Goal: Use online tool/utility: Utilize a website feature to perform a specific function

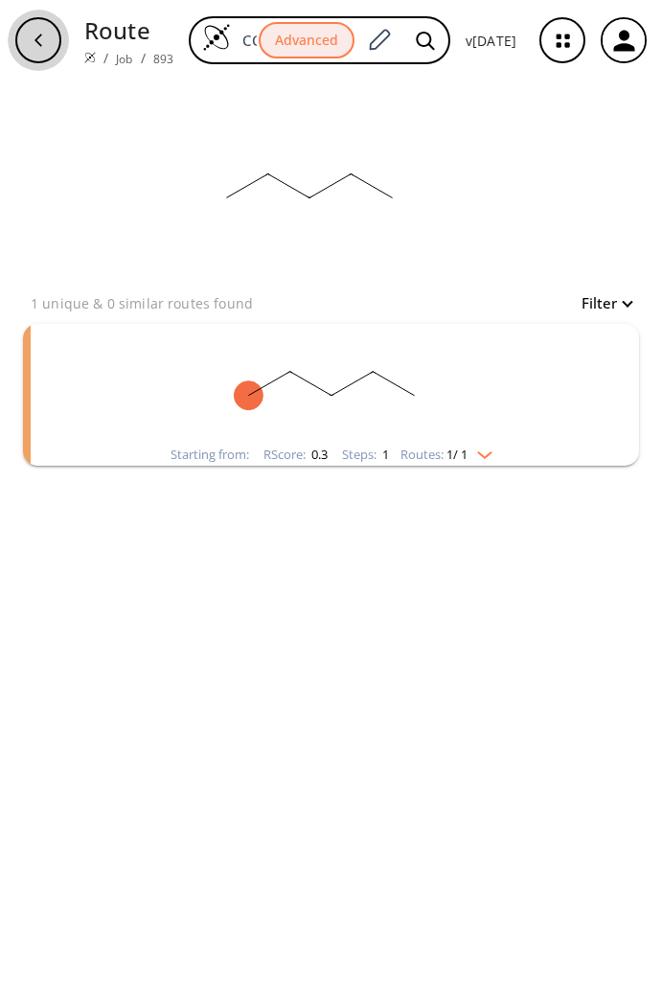
click at [39, 47] on icon "button" at bounding box center [38, 40] width 15 height 15
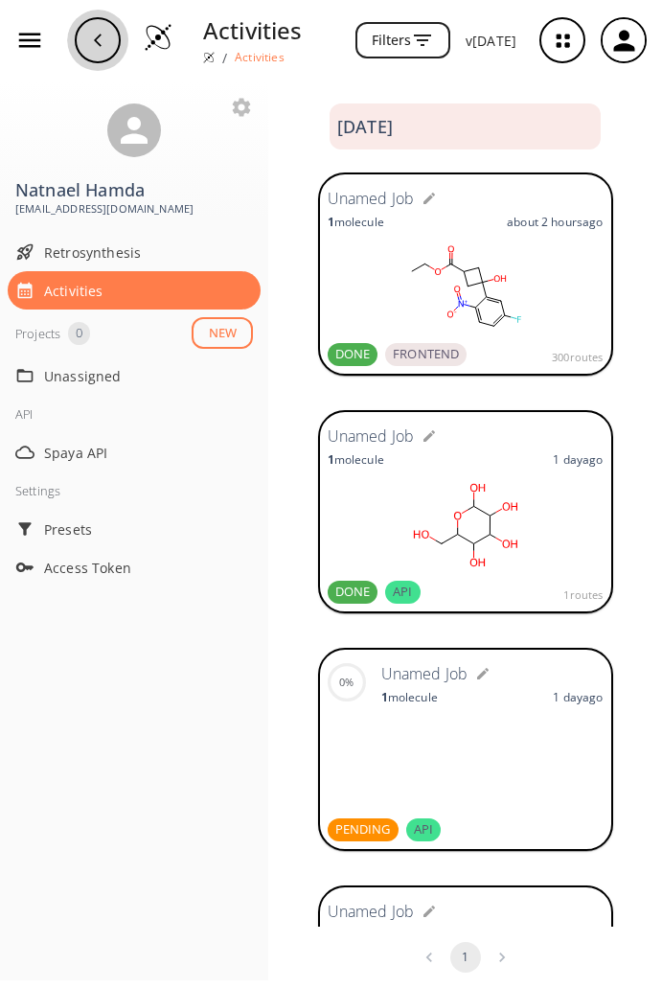
click at [107, 34] on div "button" at bounding box center [98, 40] width 46 height 46
click at [102, 37] on icon "button" at bounding box center [97, 40] width 15 height 15
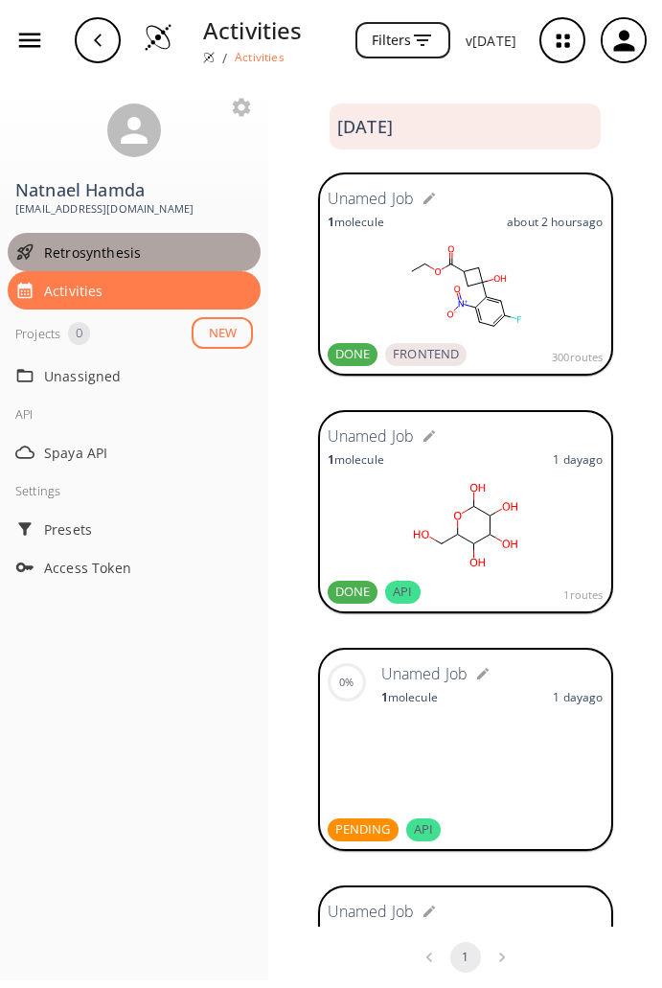
click at [84, 256] on span "Retrosynthesis" at bounding box center [148, 253] width 209 height 20
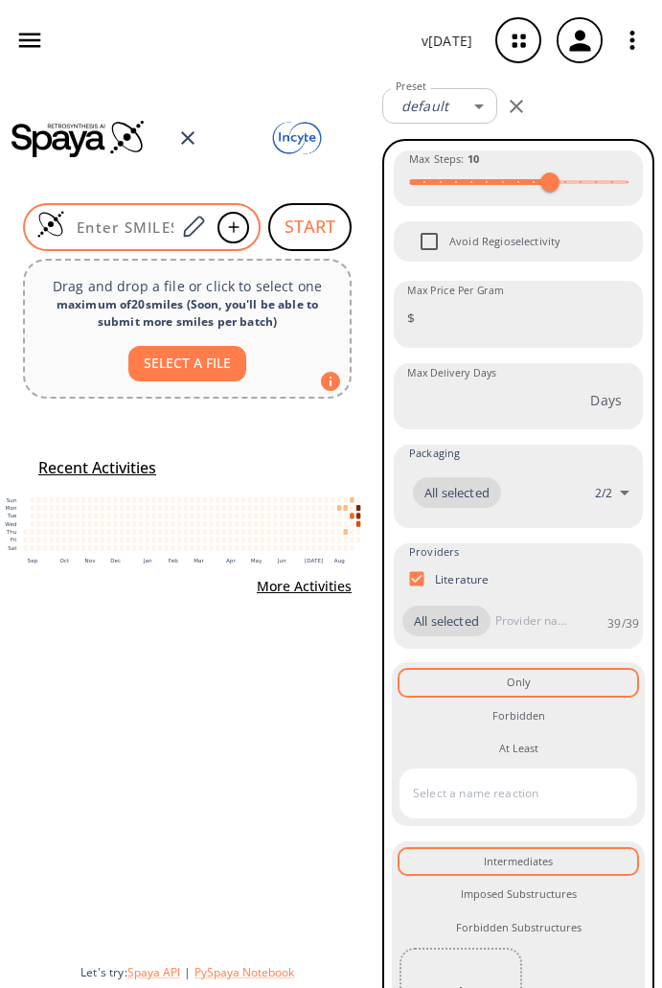
click at [151, 230] on input at bounding box center [120, 227] width 110 height 19
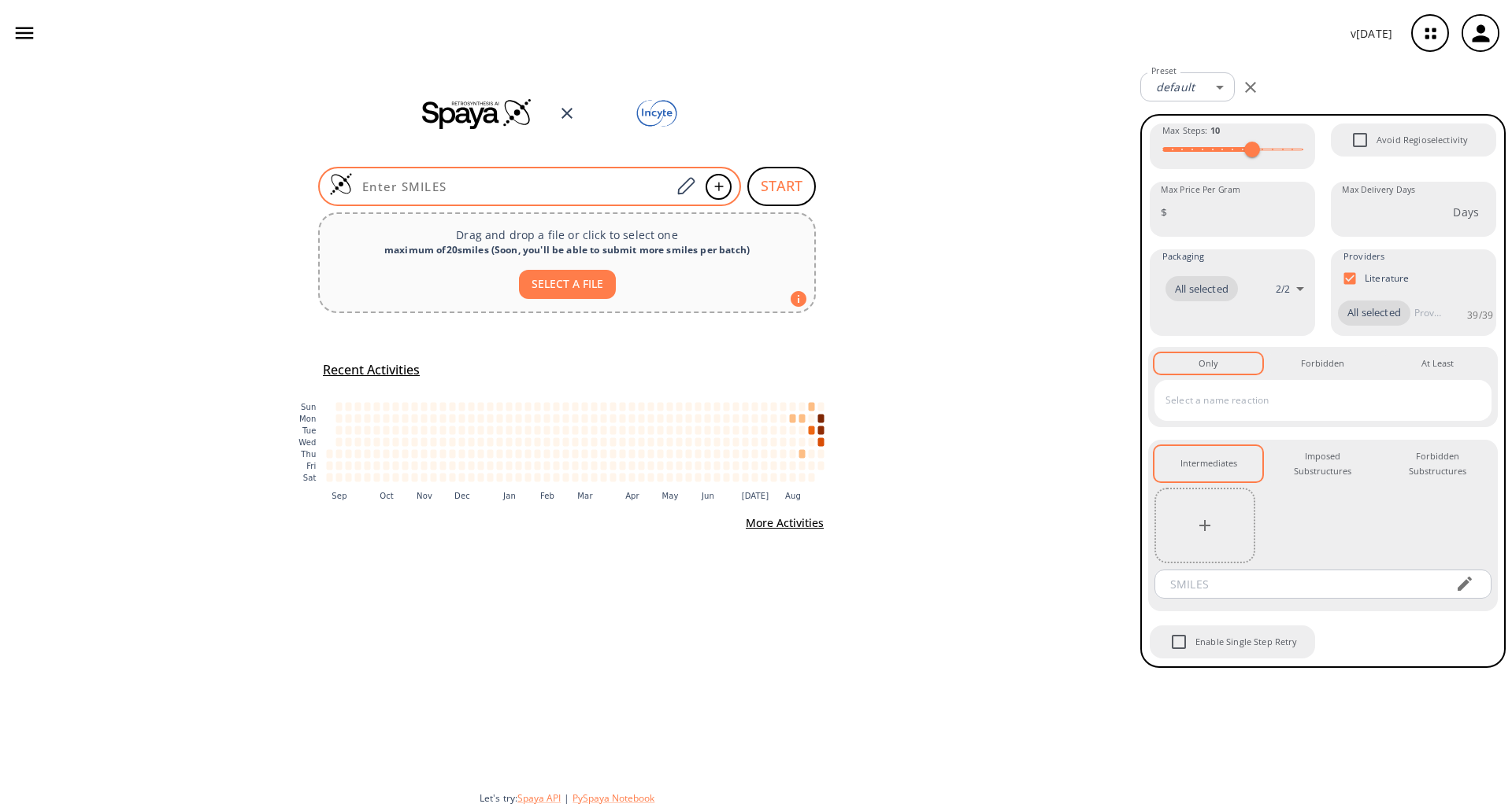
click at [419, 178] on div at bounding box center [529, 186] width 423 height 39
click at [505, 181] on input at bounding box center [511, 186] width 318 height 16
paste input "O=C(NC1C(F)(F)C1)C2=CC=CC=C2"
type input "O=C(NC1C(F)(F)C1)C2=CC=CC=C2"
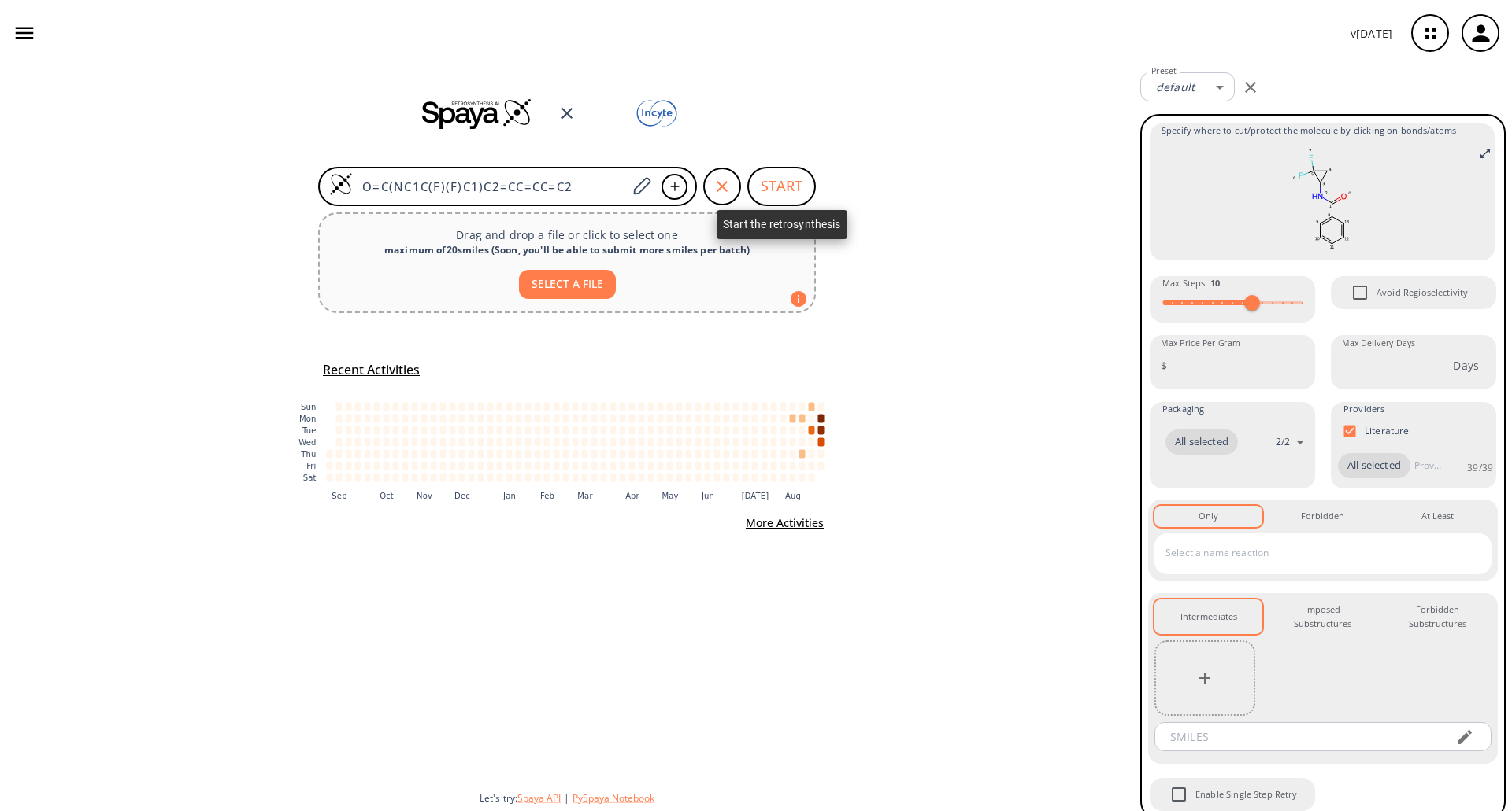
click at [543, 184] on button "START" at bounding box center [781, 186] width 68 height 39
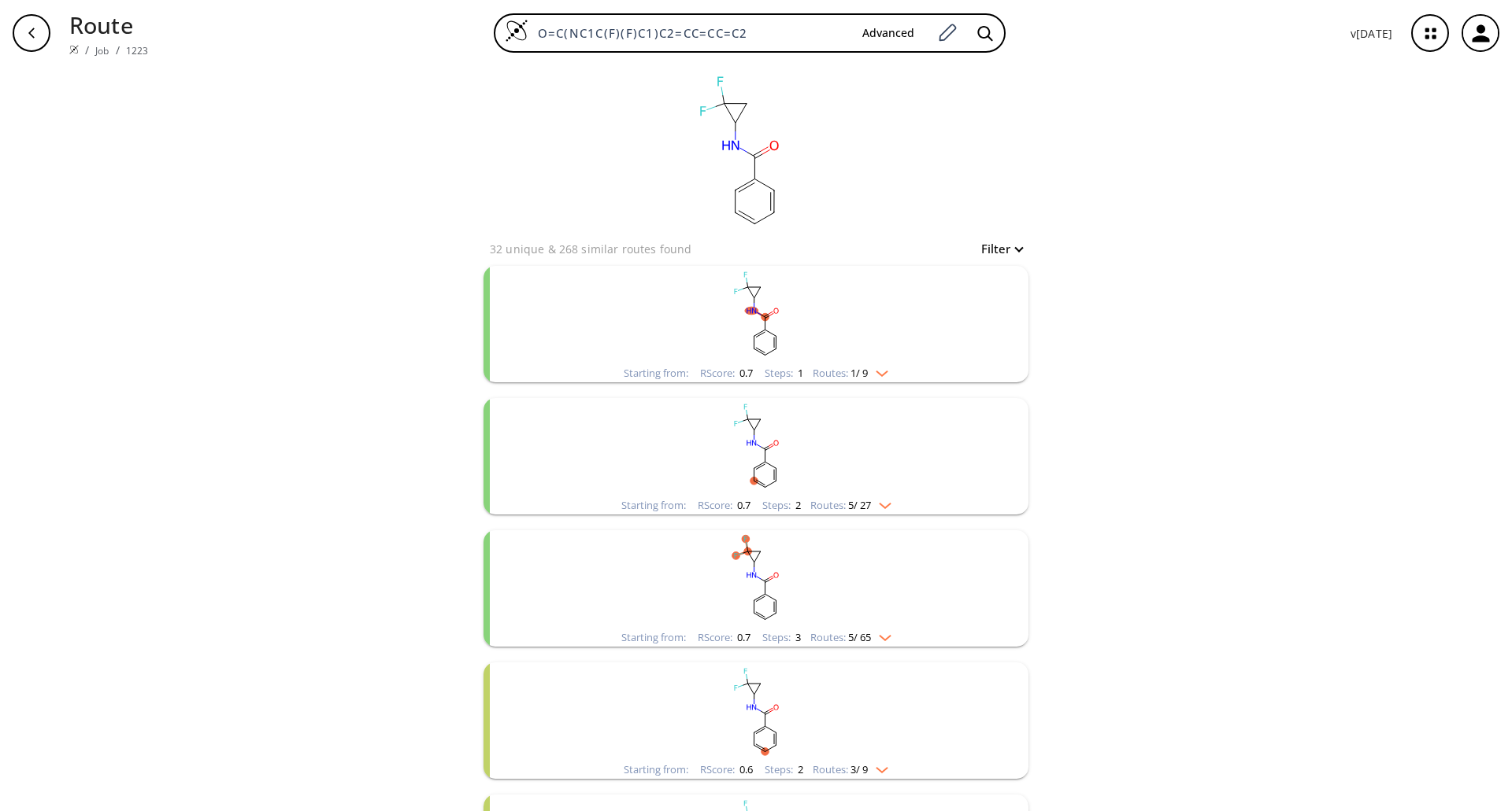
click at [543, 359] on rect "clusters" at bounding box center [756, 315] width 410 height 99
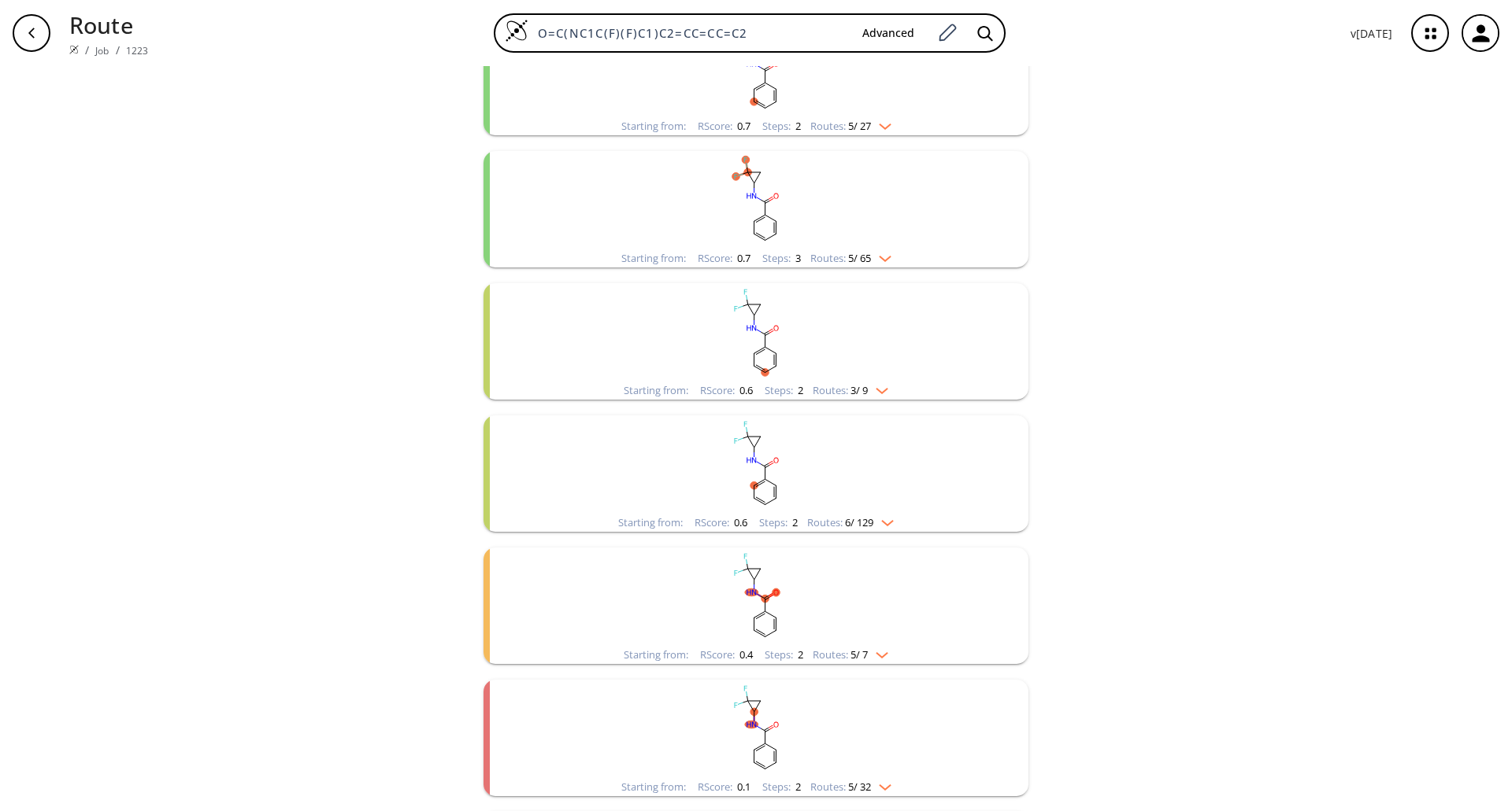
scroll to position [651, 0]
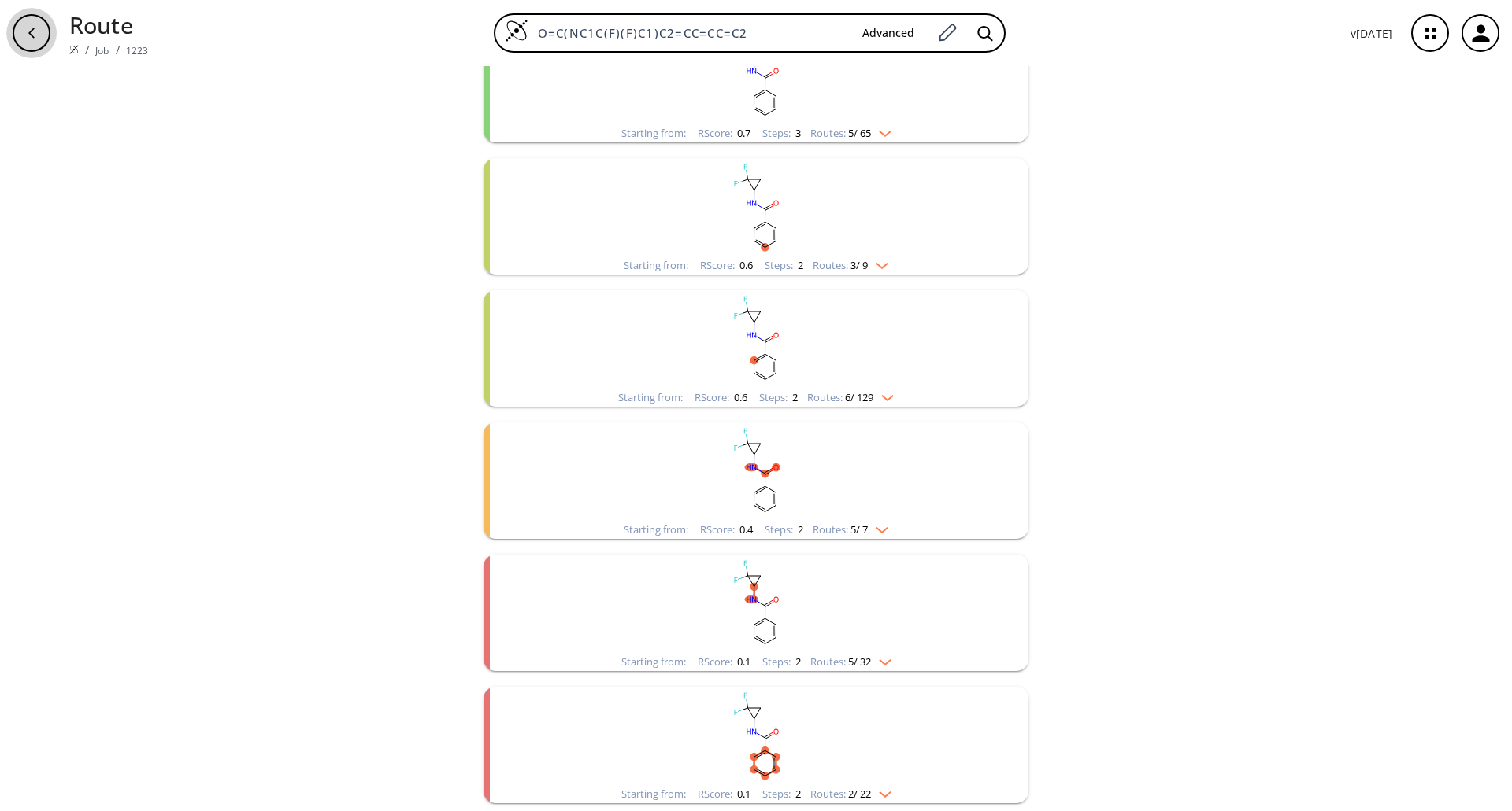
click at [31, 27] on icon "button" at bounding box center [31, 33] width 12 height 12
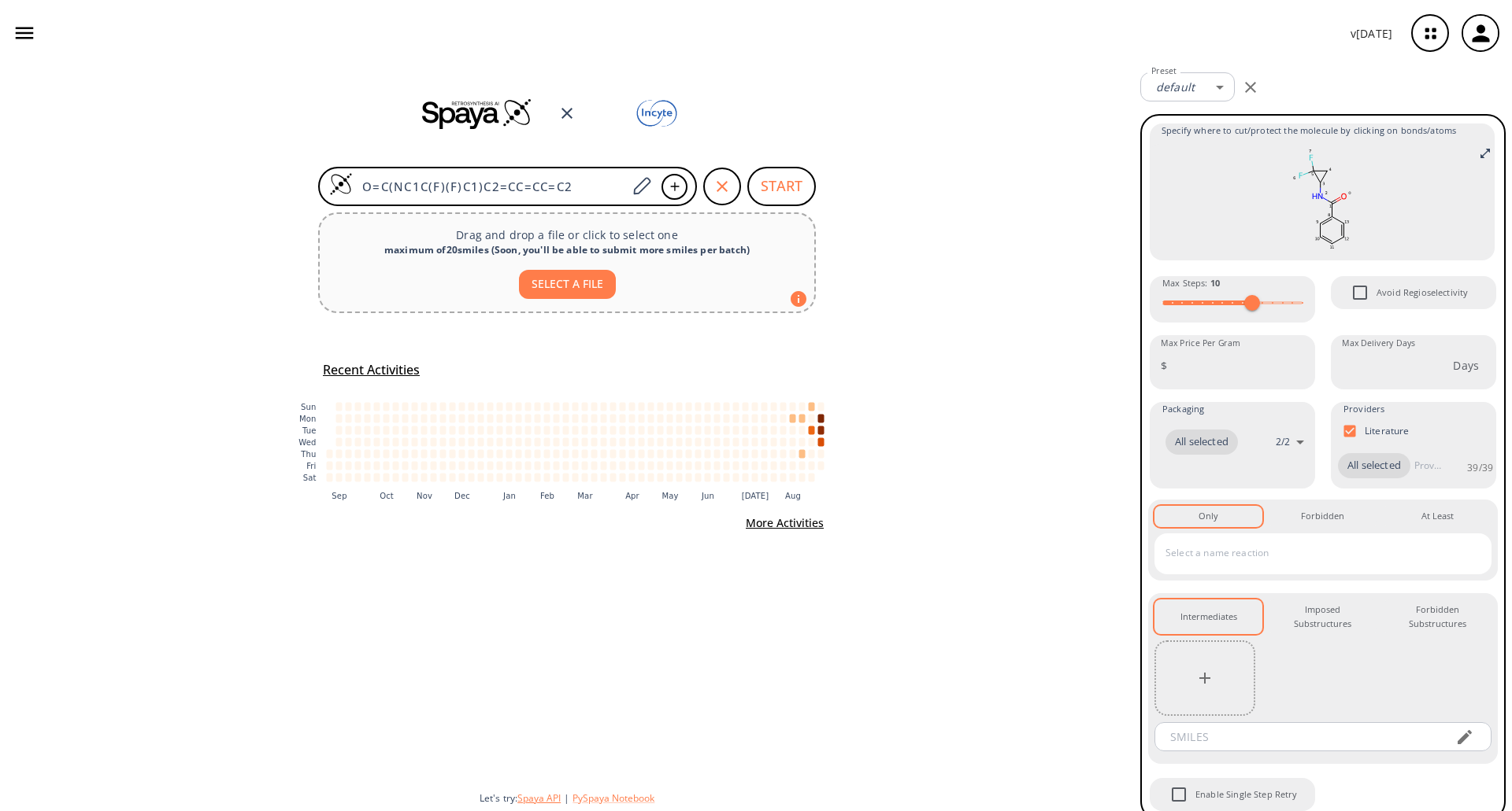
click at [532, 804] on button "Spaya API" at bounding box center [539, 798] width 44 height 13
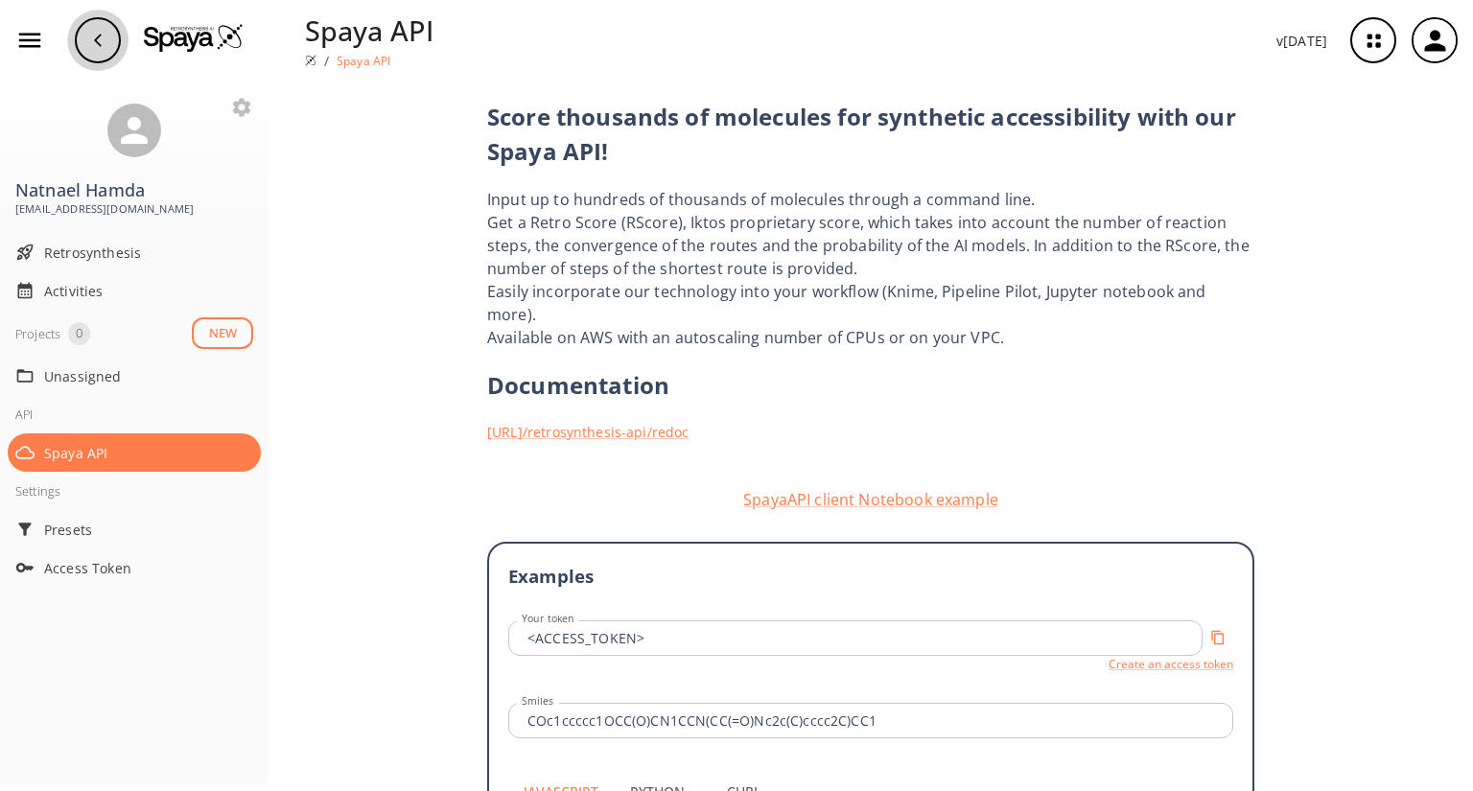
click at [90, 35] on icon "button" at bounding box center [97, 40] width 15 height 15
click at [97, 49] on div "button" at bounding box center [98, 40] width 46 height 46
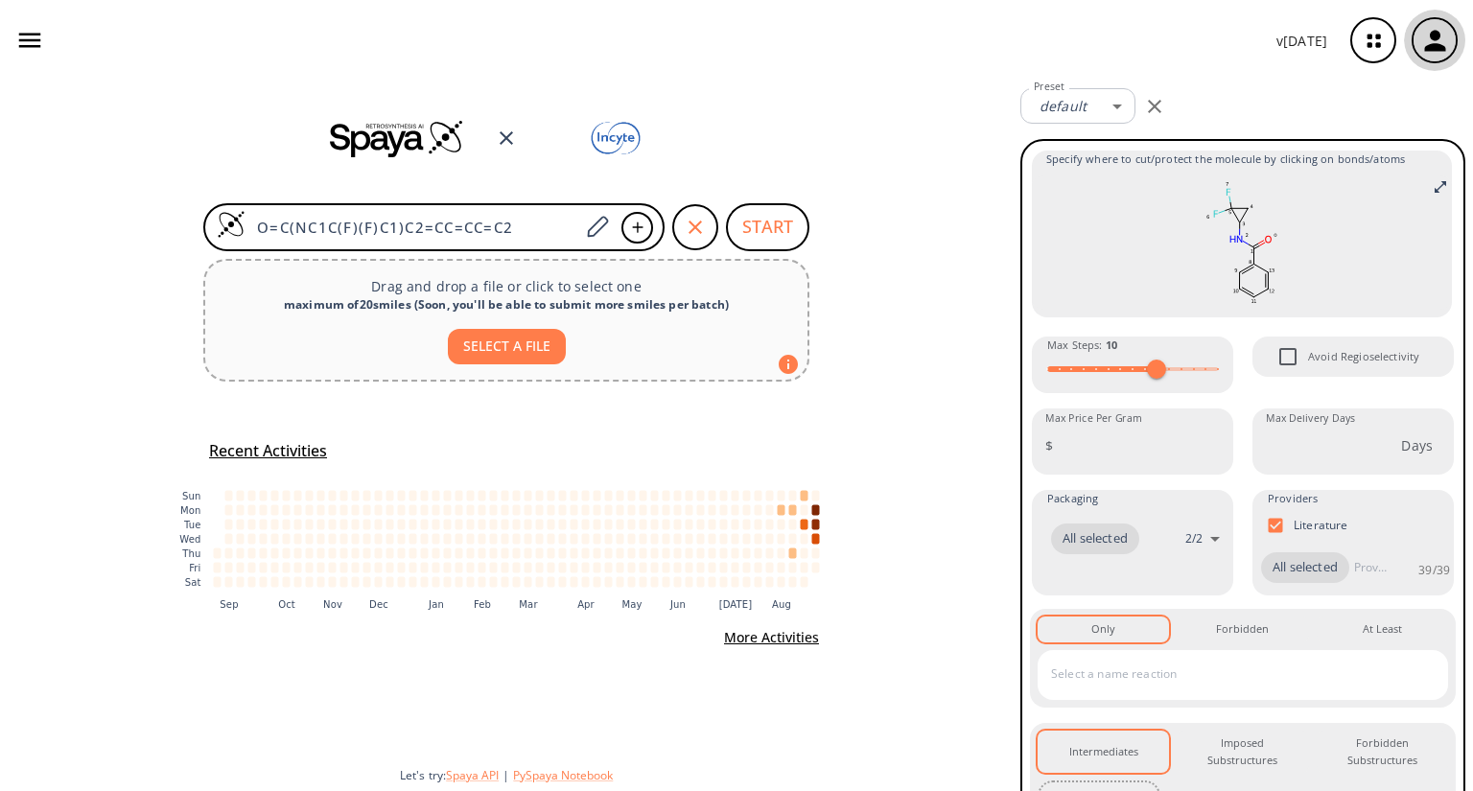
click at [661, 35] on icon "button" at bounding box center [1434, 40] width 21 height 21
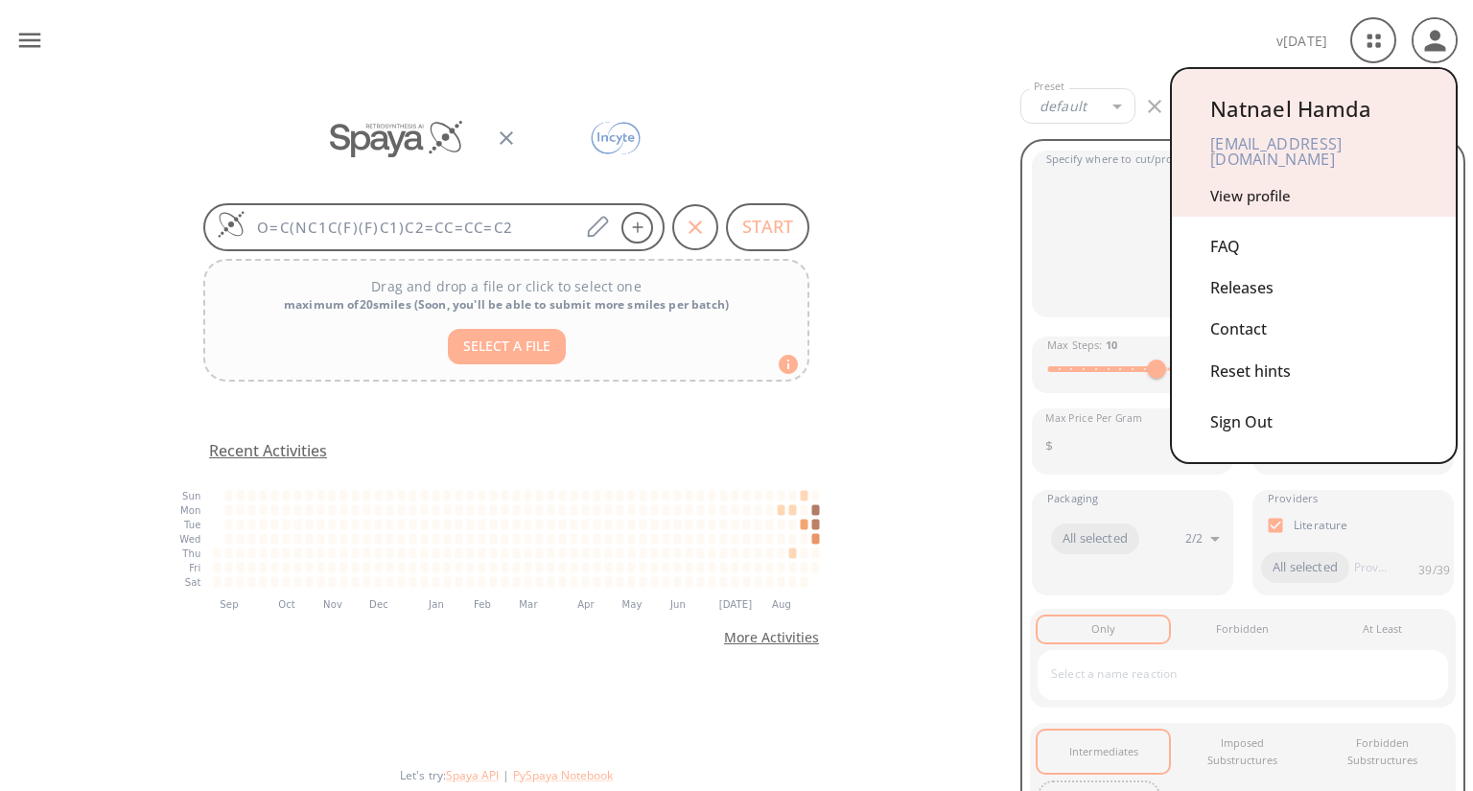
click at [661, 42] on div at bounding box center [736, 395] width 1473 height 791
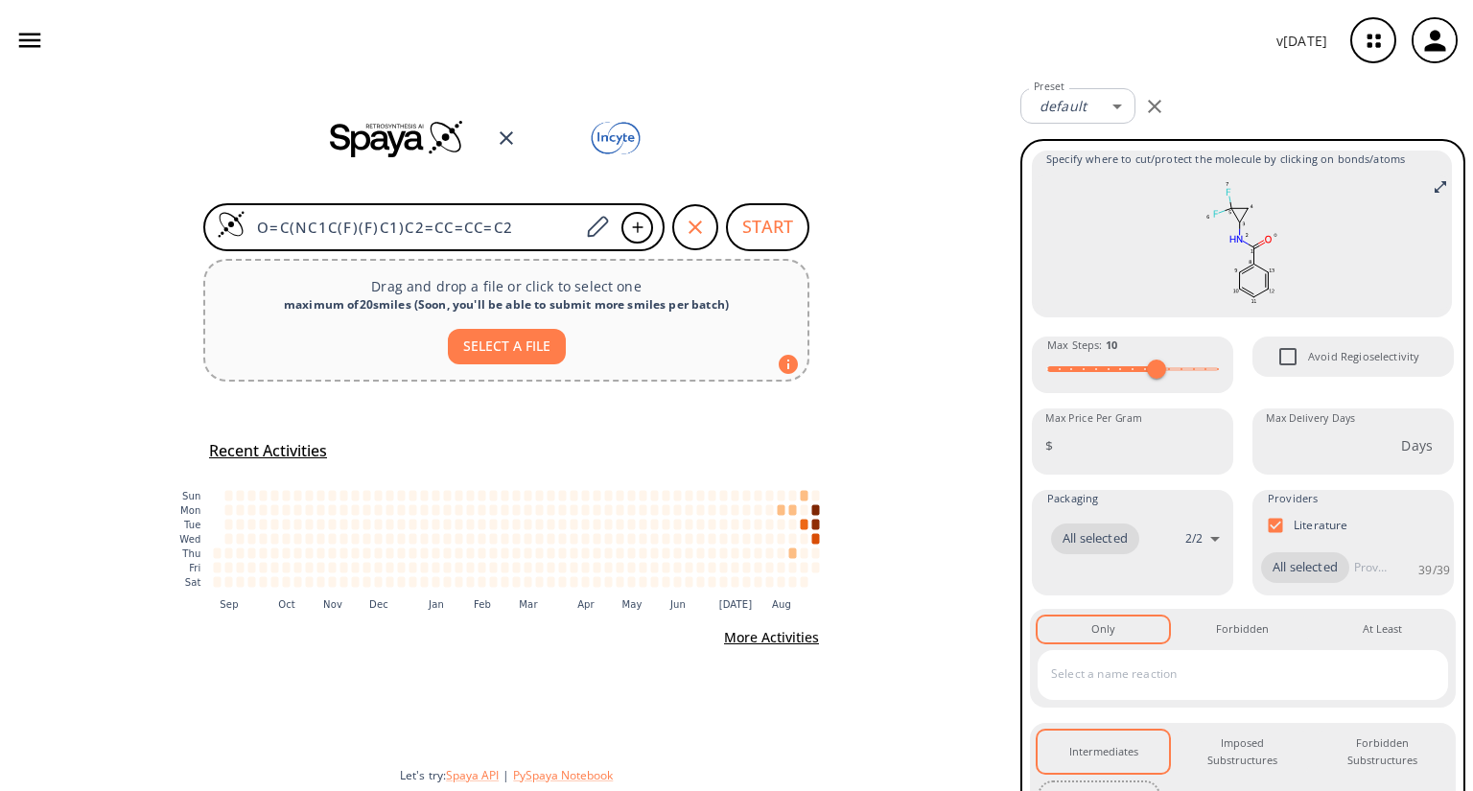
click at [661, 43] on icon "button" at bounding box center [1373, 41] width 12 height 12
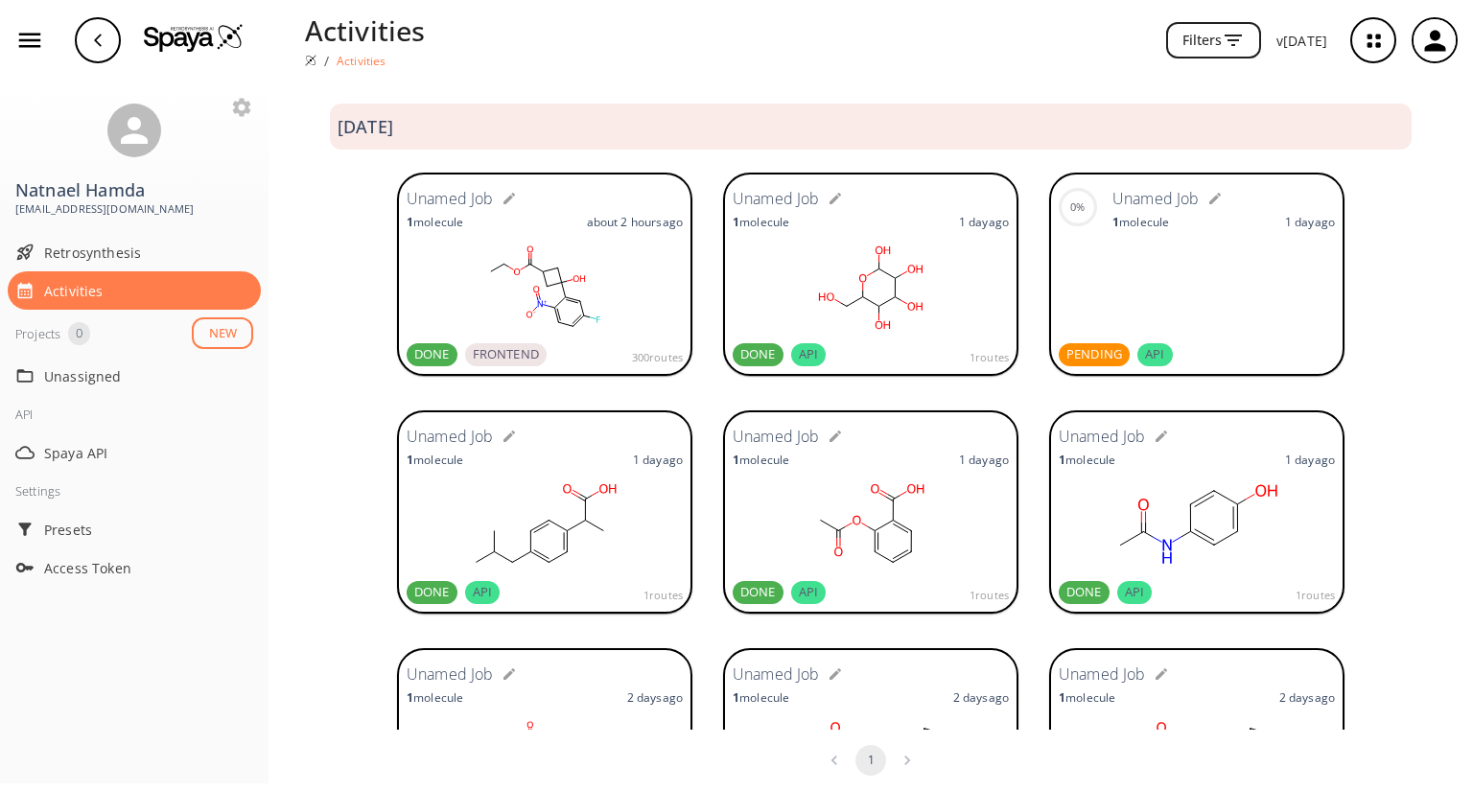
click at [101, 44] on icon "button" at bounding box center [97, 40] width 15 height 15
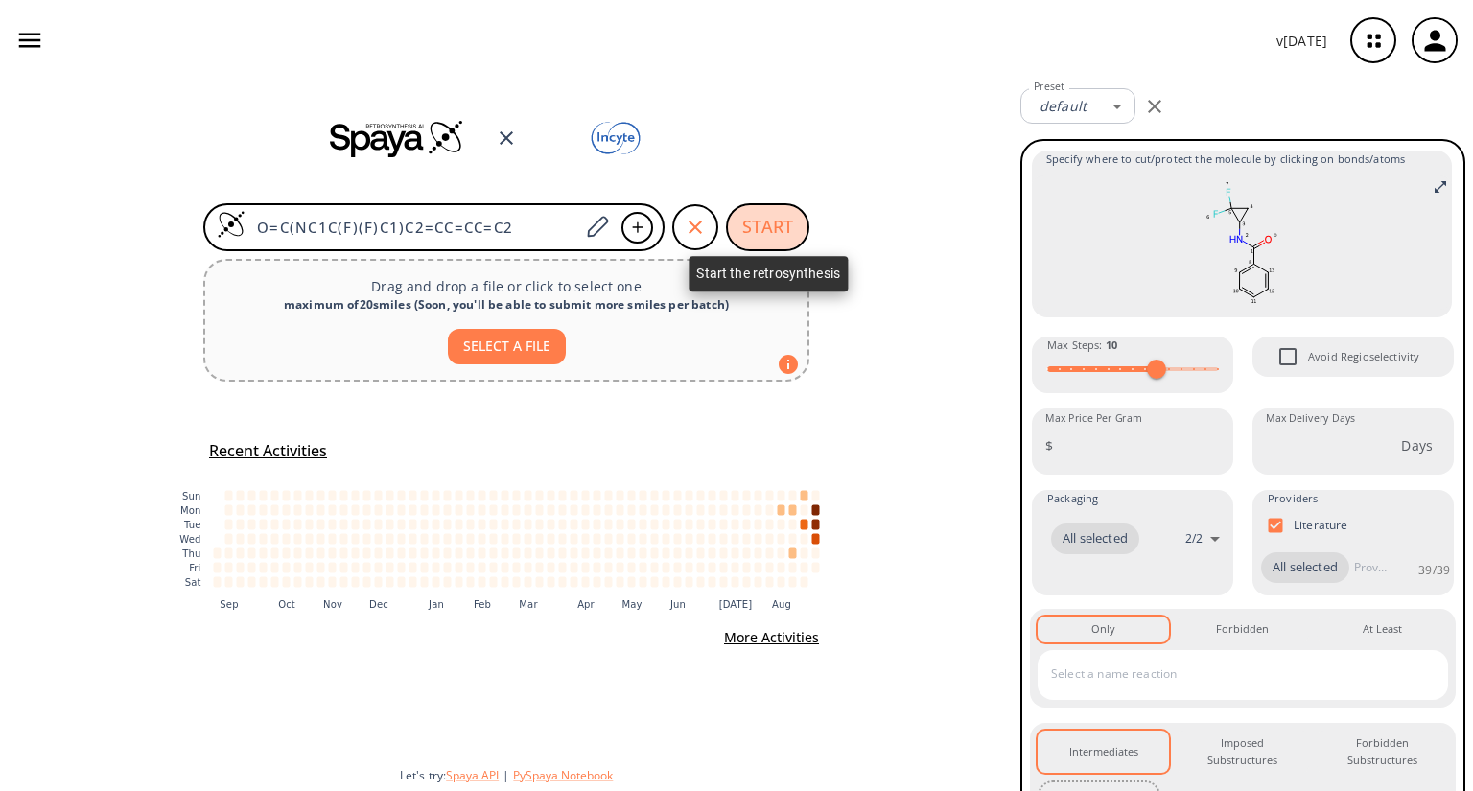
click at [661, 226] on button "START" at bounding box center [767, 227] width 83 height 48
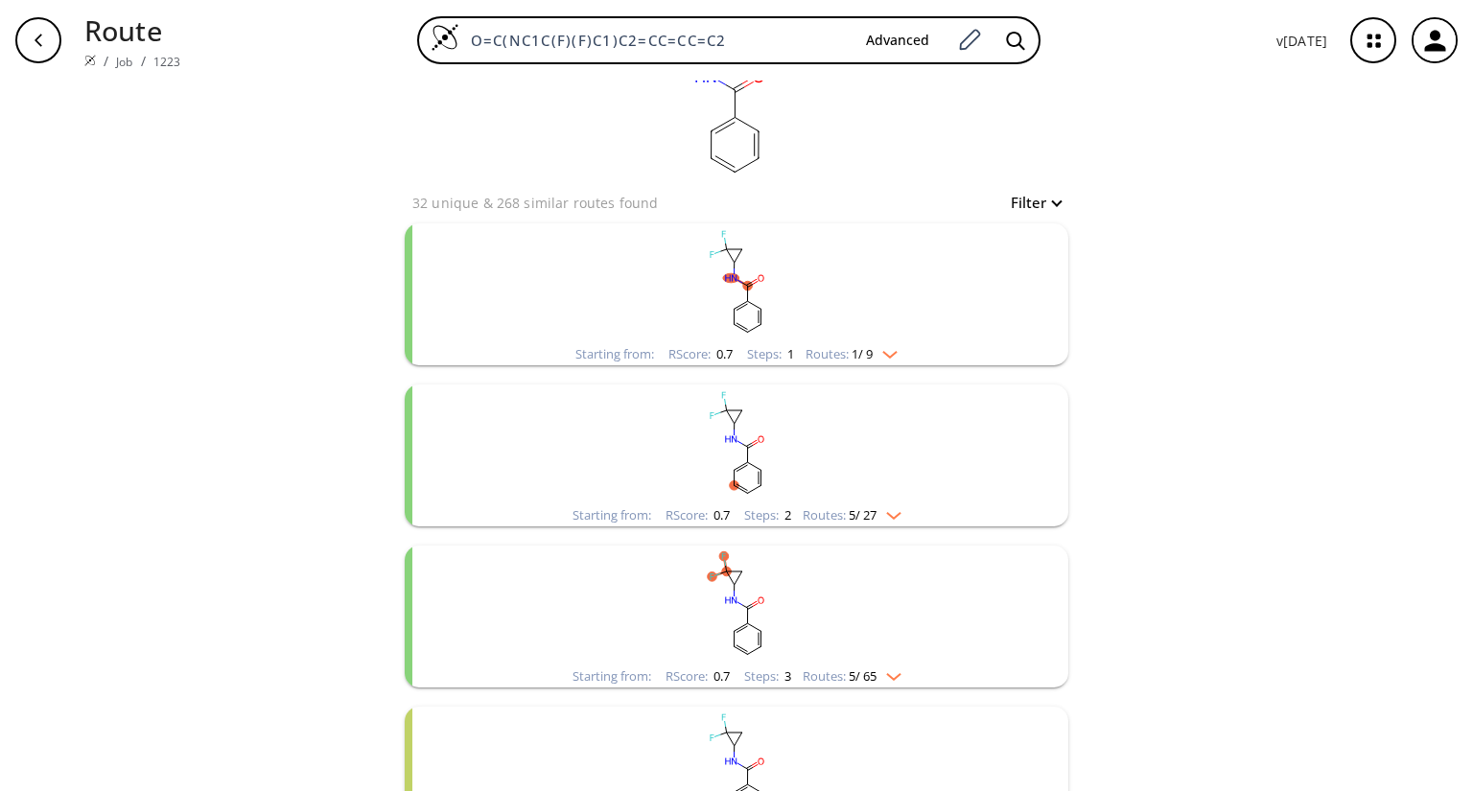
scroll to position [77, 0]
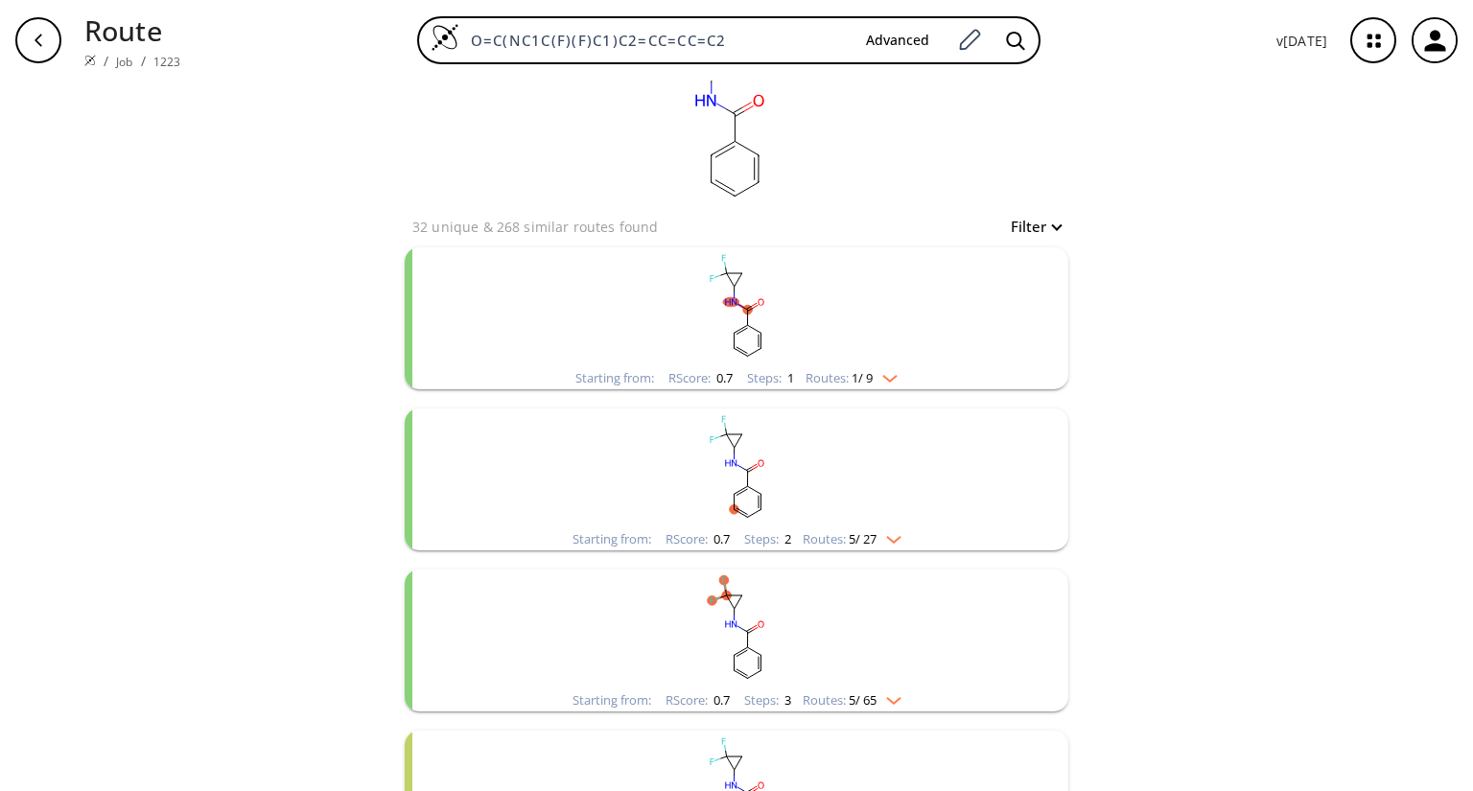
click at [661, 338] on rect "clusters" at bounding box center [736, 307] width 499 height 120
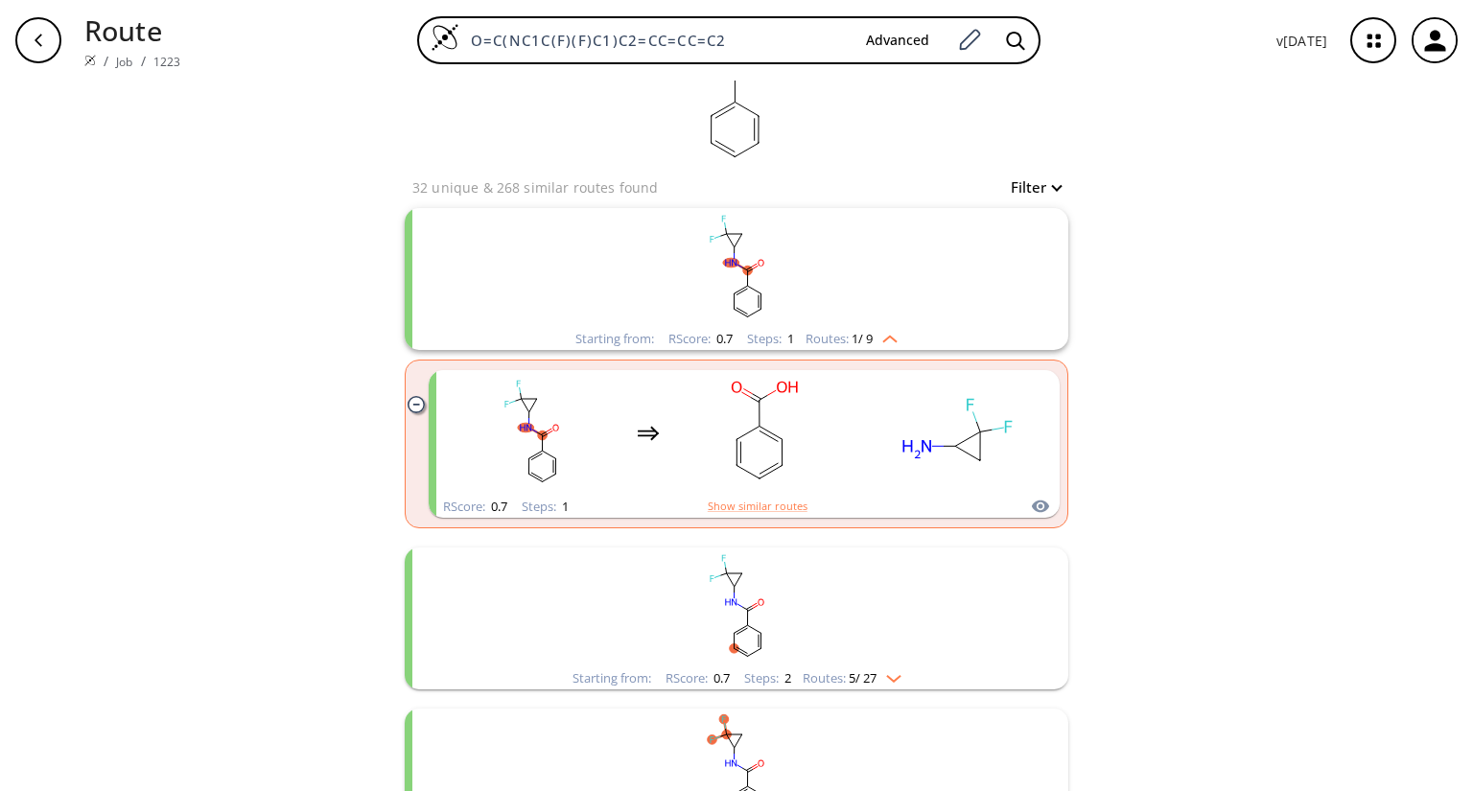
scroll to position [153, 0]
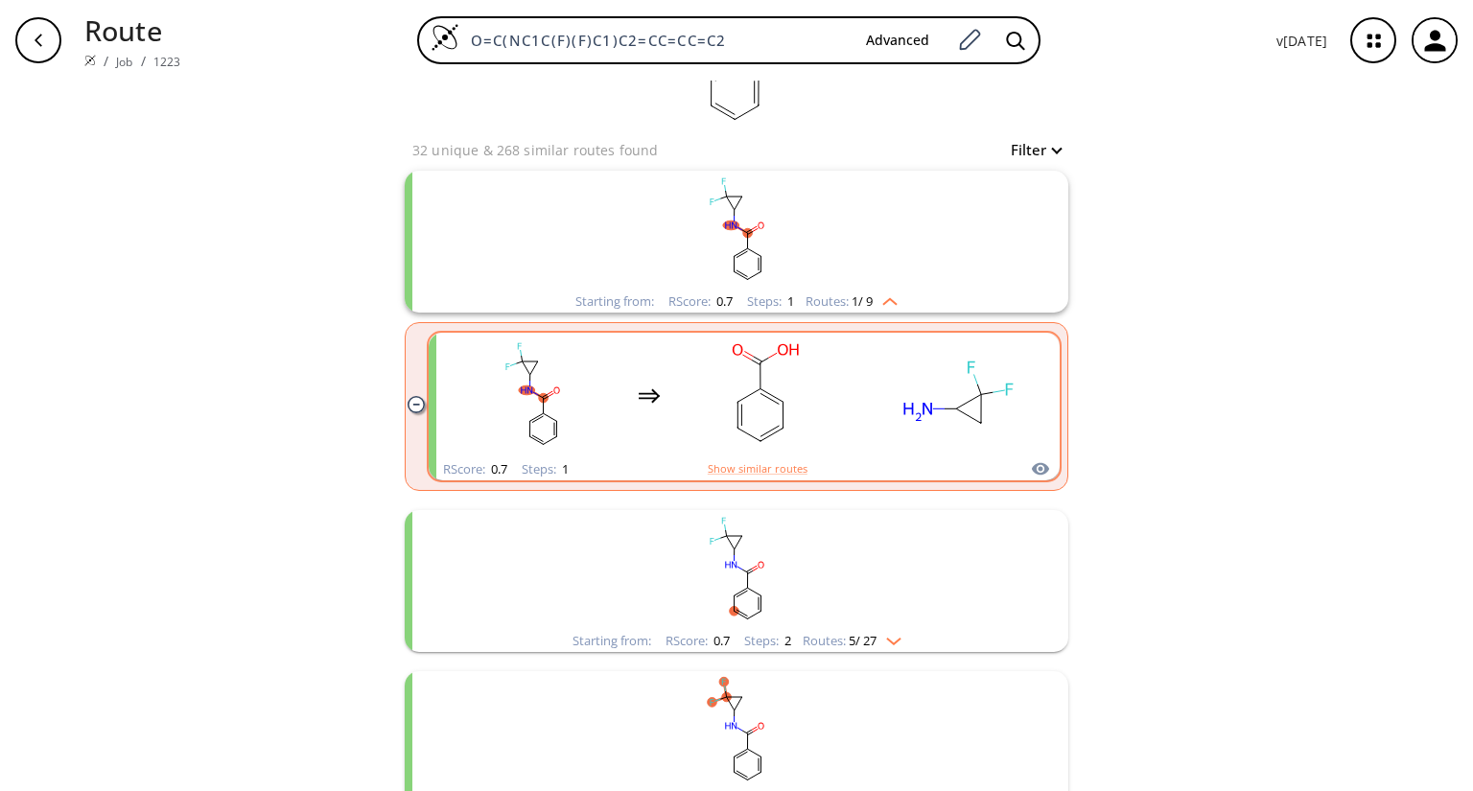
click at [621, 384] on div "clusters" at bounding box center [745, 396] width 598 height 126
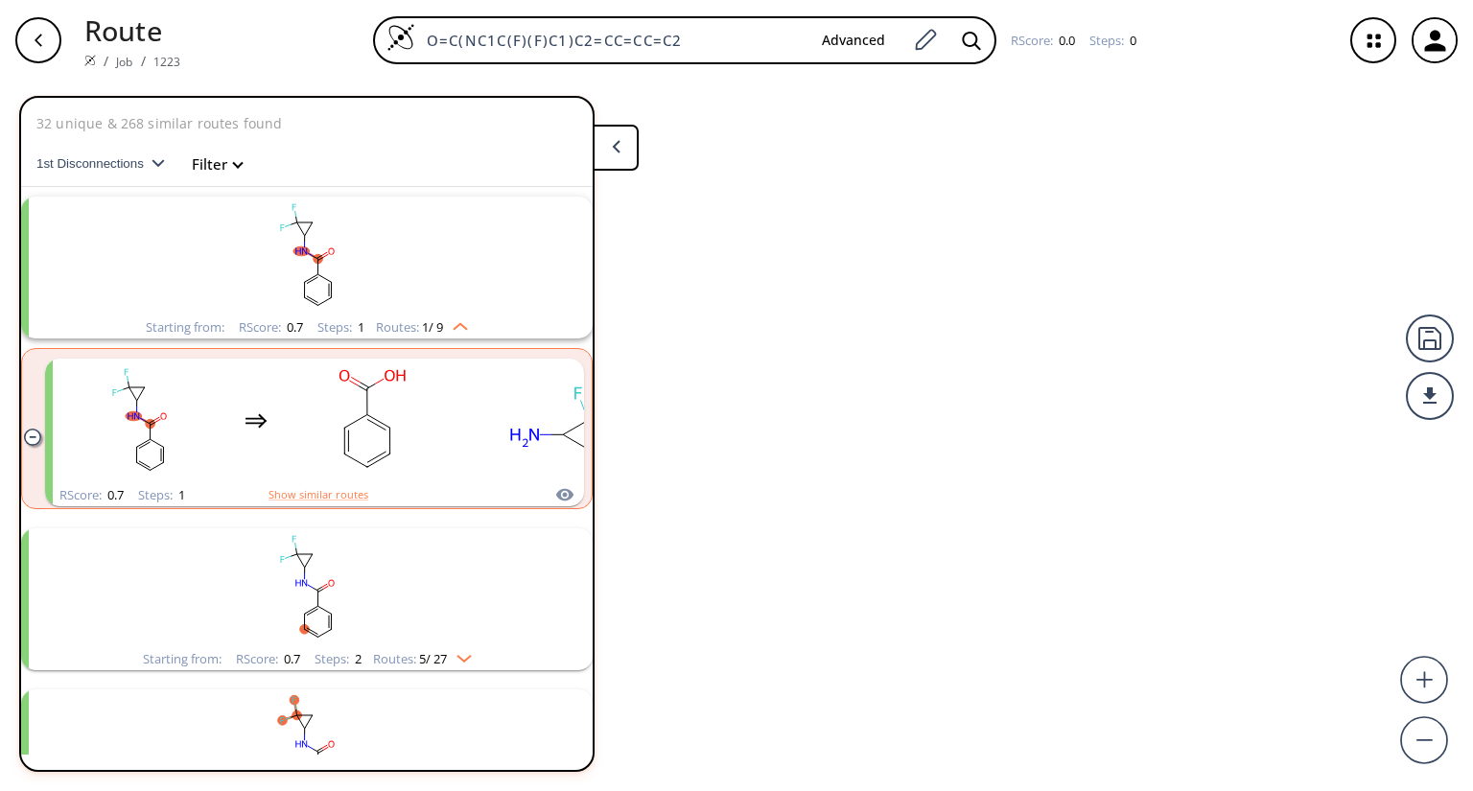
scroll to position [42, 0]
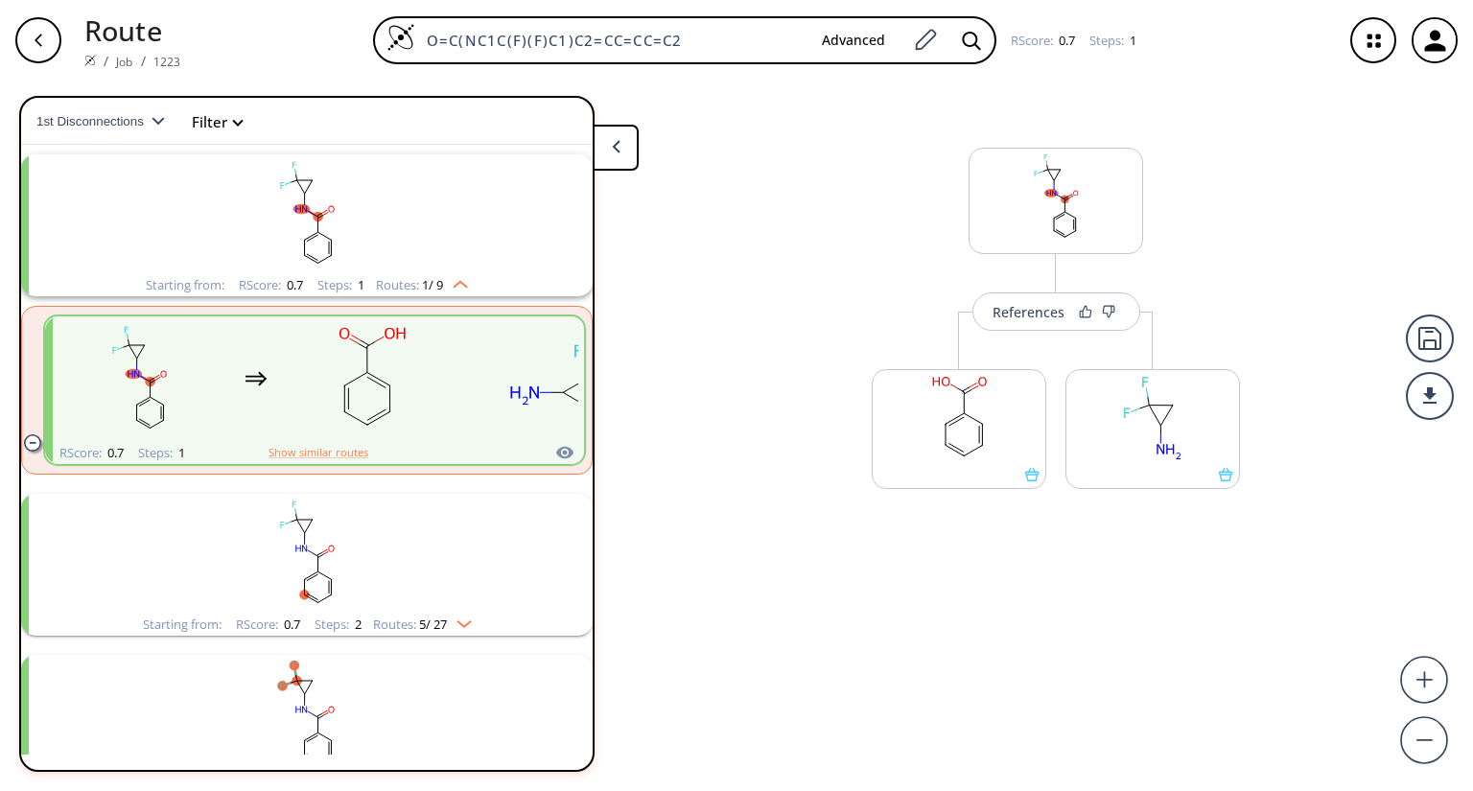
drag, startPoint x: 1255, startPoint y: 187, endPoint x: 831, endPoint y: 193, distance: 423.8
click at [661, 193] on div "References More routes from here More routes from here" at bounding box center [736, 428] width 1473 height 695
click at [661, 402] on div at bounding box center [1429, 396] width 48 height 48
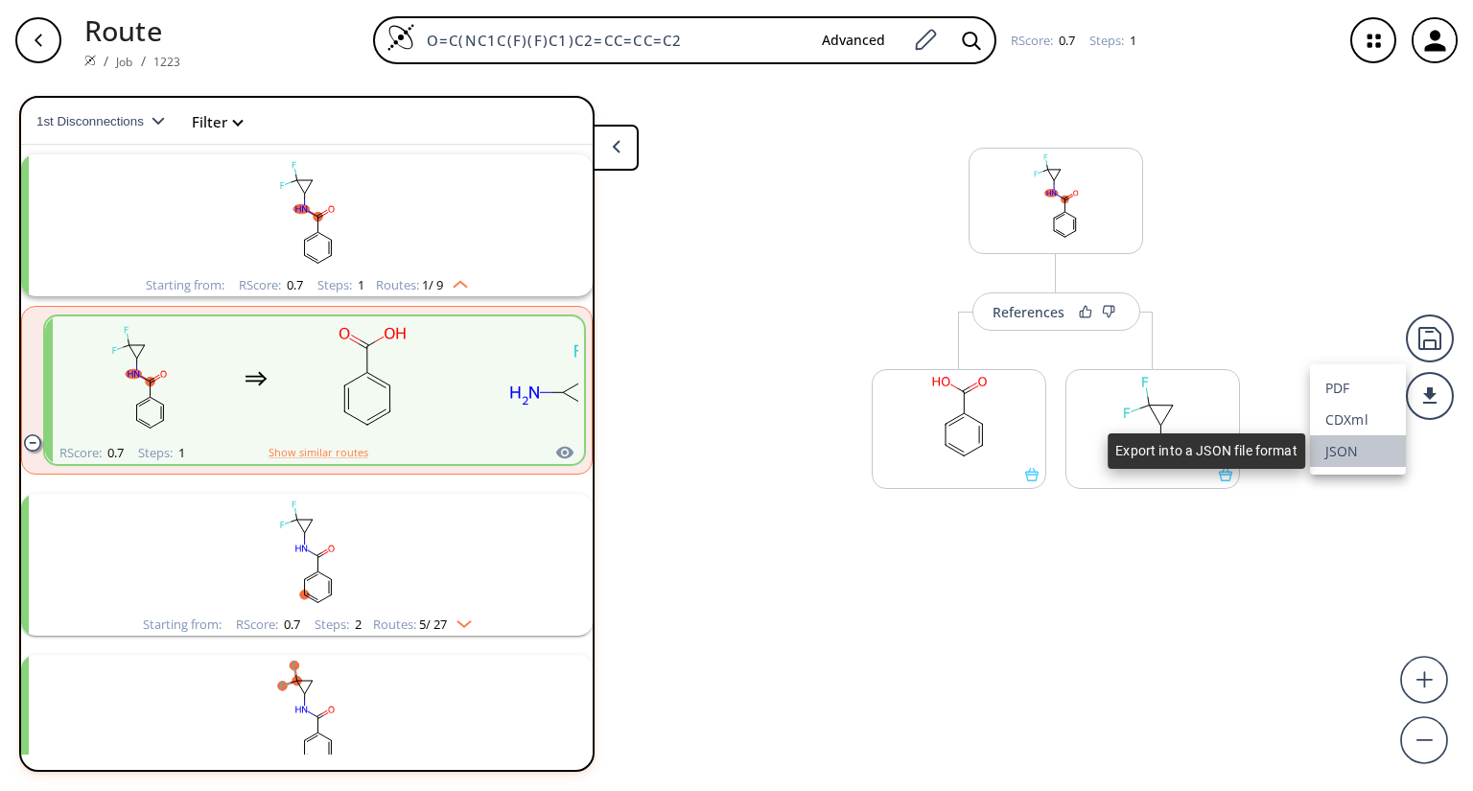
click at [661, 450] on li "JSON" at bounding box center [1358, 451] width 96 height 32
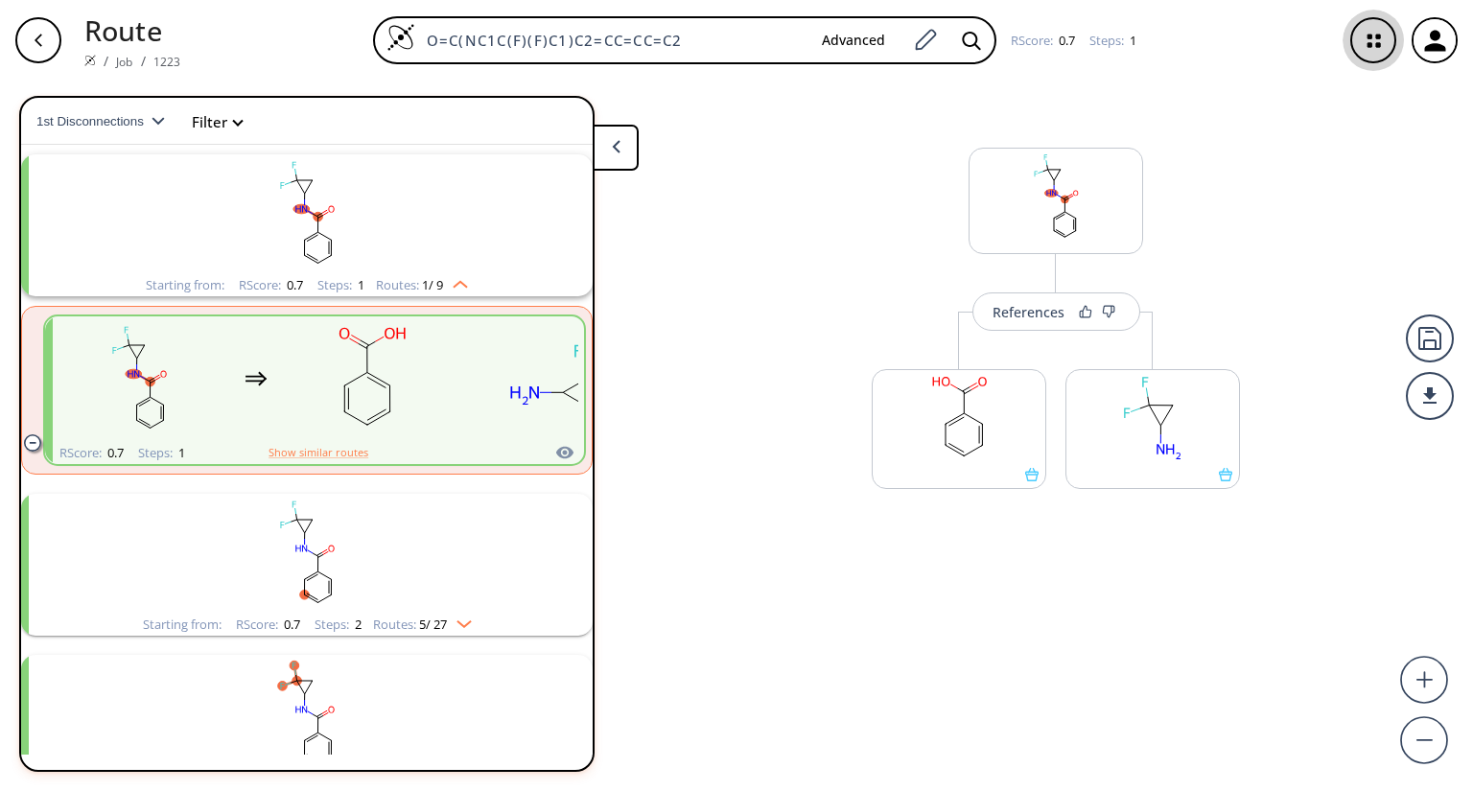
click at [661, 43] on icon "button" at bounding box center [1373, 40] width 51 height 51
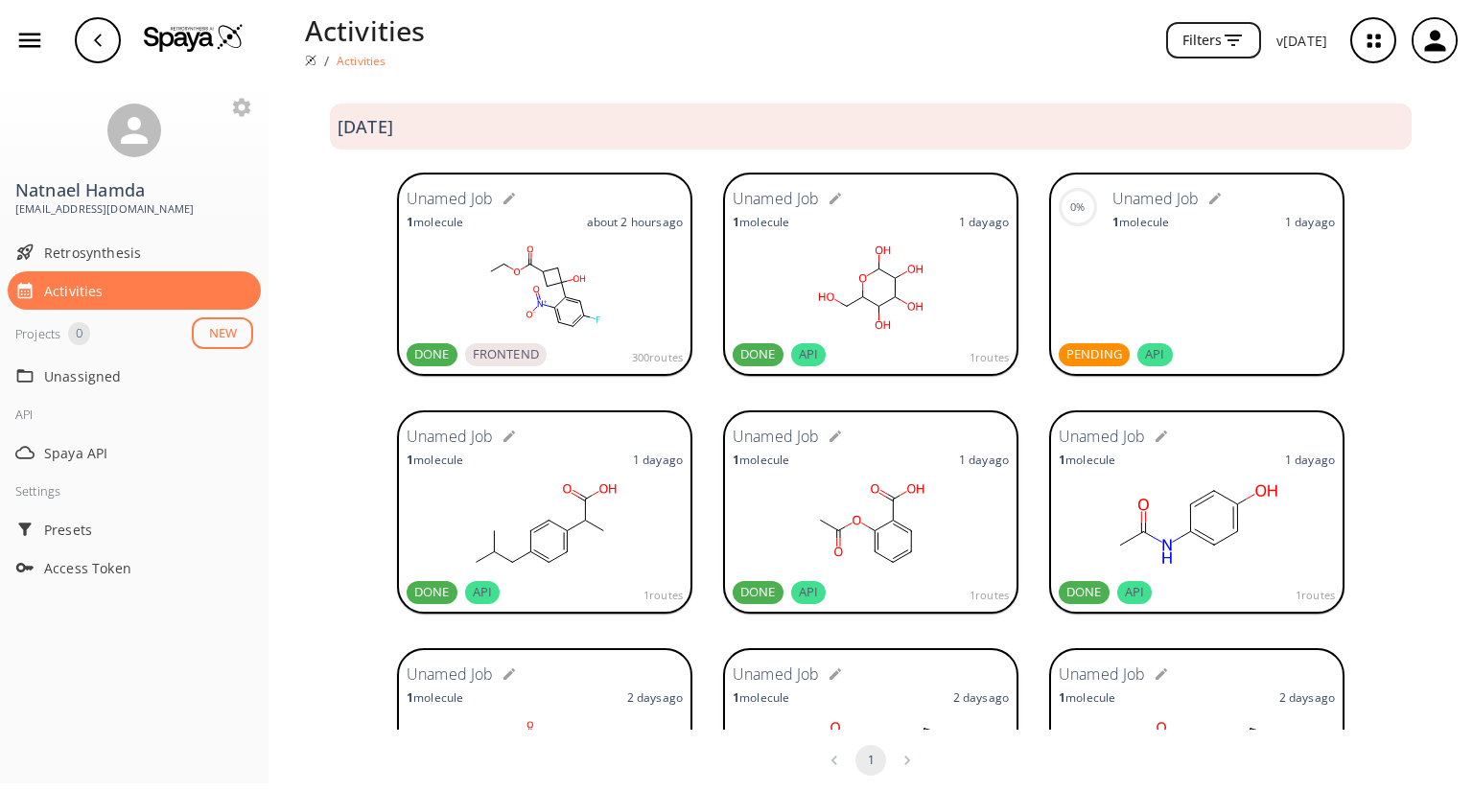
click at [661, 336] on div at bounding box center [870, 288] width 276 height 96
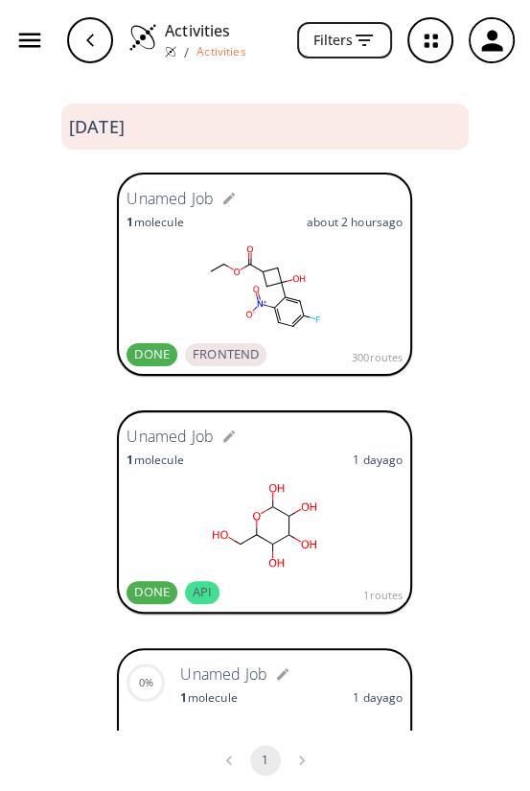
click at [92, 40] on icon "button" at bounding box center [89, 40] width 15 height 15
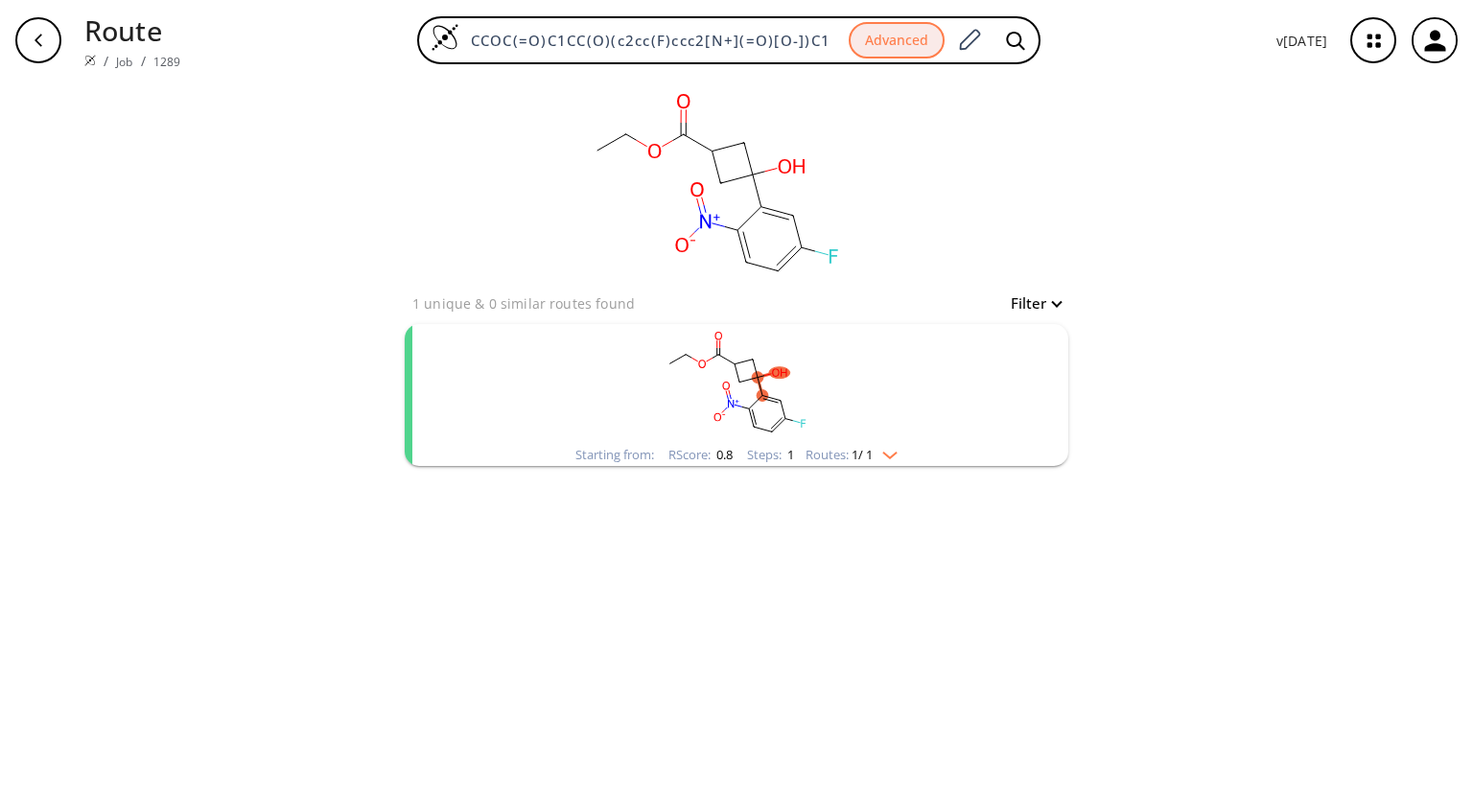
click at [901, 435] on rect "clusters" at bounding box center [736, 384] width 499 height 120
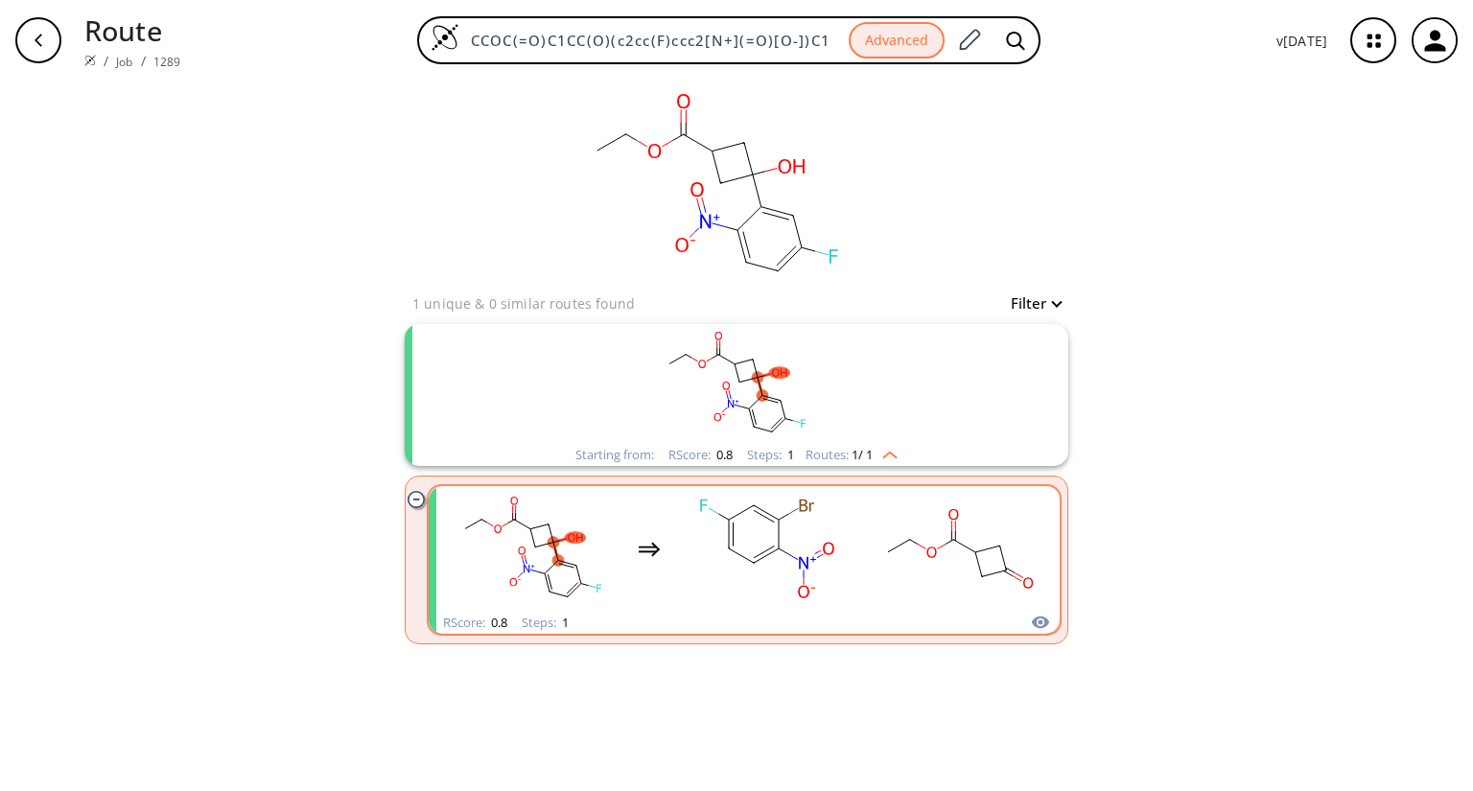
click at [657, 591] on div "clusters" at bounding box center [745, 549] width 598 height 126
